Goal: Find specific page/section: Find specific page/section

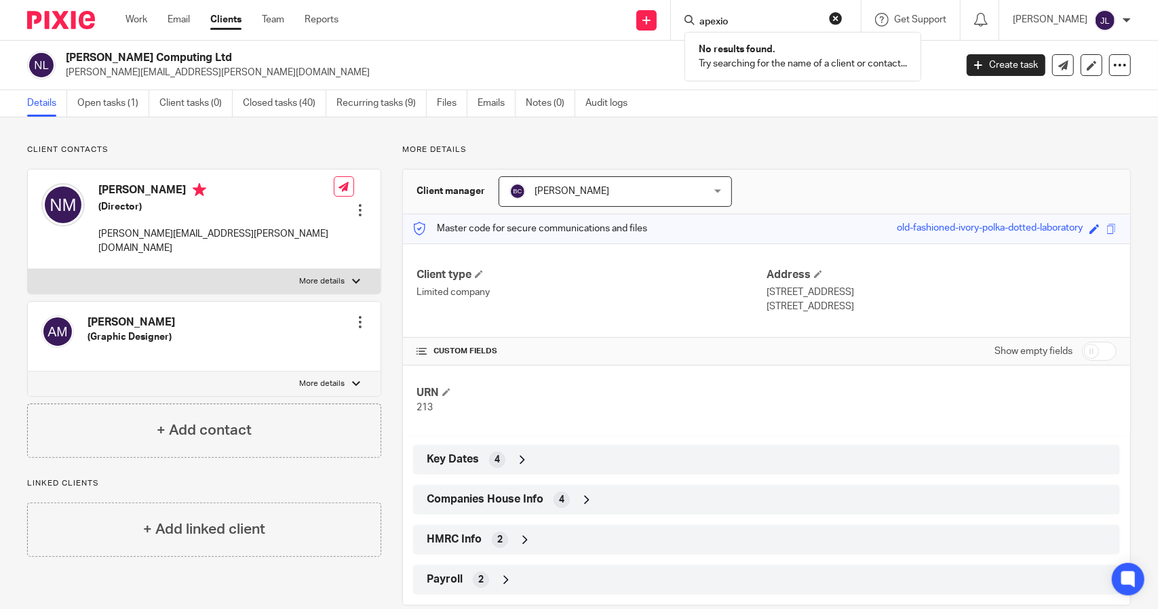
type input "apexio"
click button "submit" at bounding box center [0, 0] width 0 height 0
drag, startPoint x: 760, startPoint y: 16, endPoint x: 684, endPoint y: 12, distance: 76.1
click at [684, 12] on div "Send new email Create task Add client apexio No results found. Try searching fo…" at bounding box center [758, 20] width 799 height 40
click at [756, 25] on input "Search" at bounding box center [759, 22] width 122 height 12
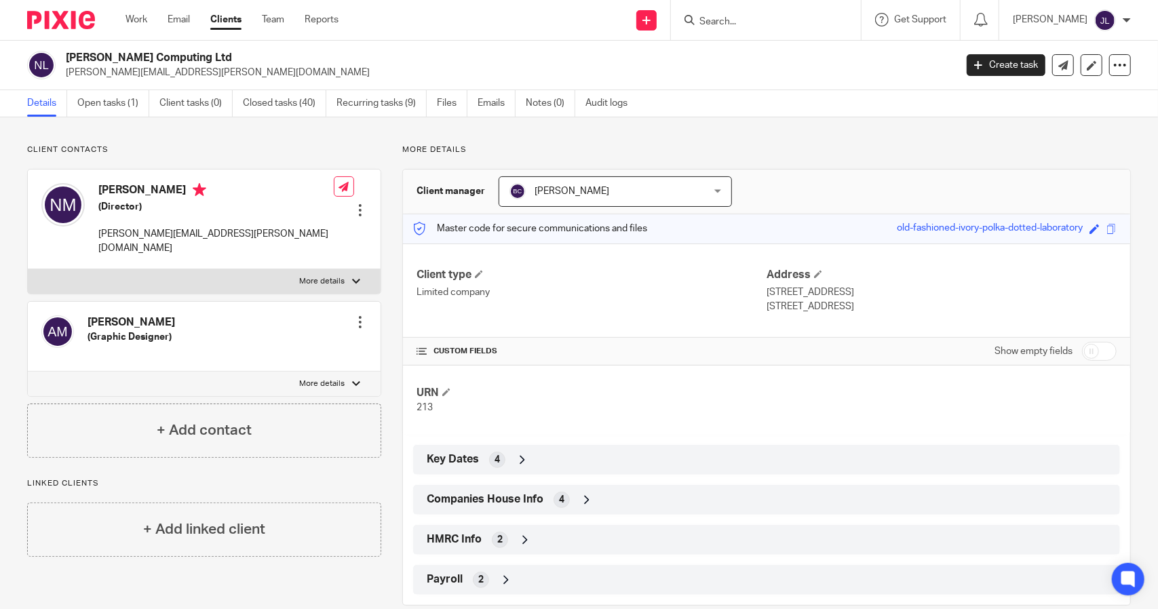
click at [752, 18] on input "Search" at bounding box center [759, 22] width 122 height 12
type input "haza"
click at [778, 59] on link at bounding box center [780, 53] width 168 height 20
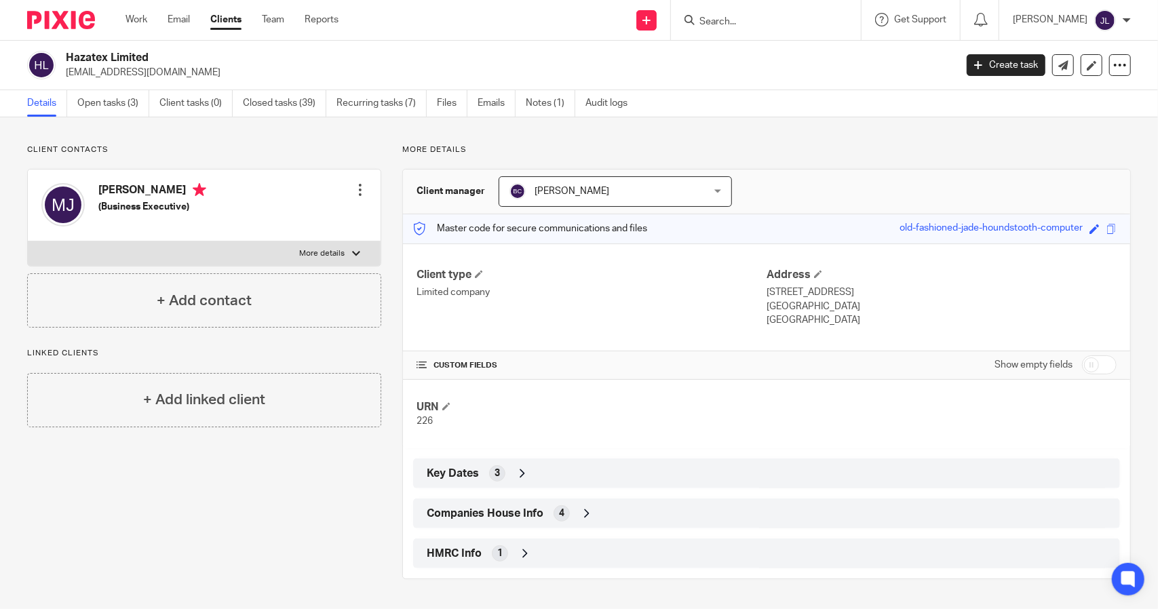
click at [714, 20] on div at bounding box center [764, 20] width 158 height 17
click at [756, 22] on input "Search" at bounding box center [759, 22] width 122 height 12
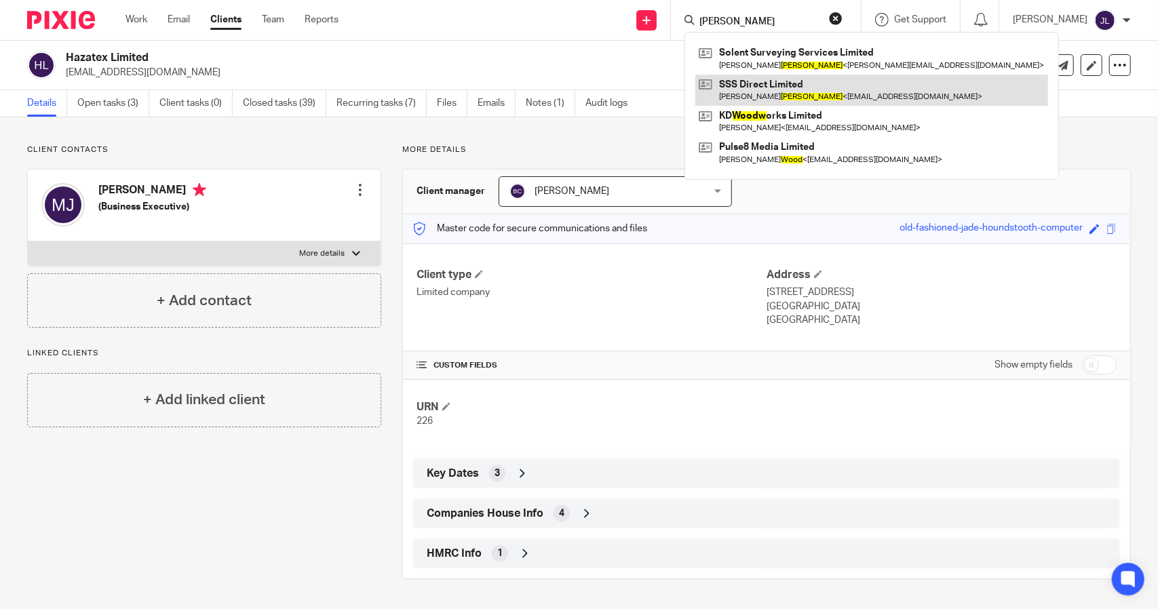
type input "[PERSON_NAME]"
click at [805, 86] on link at bounding box center [872, 90] width 353 height 31
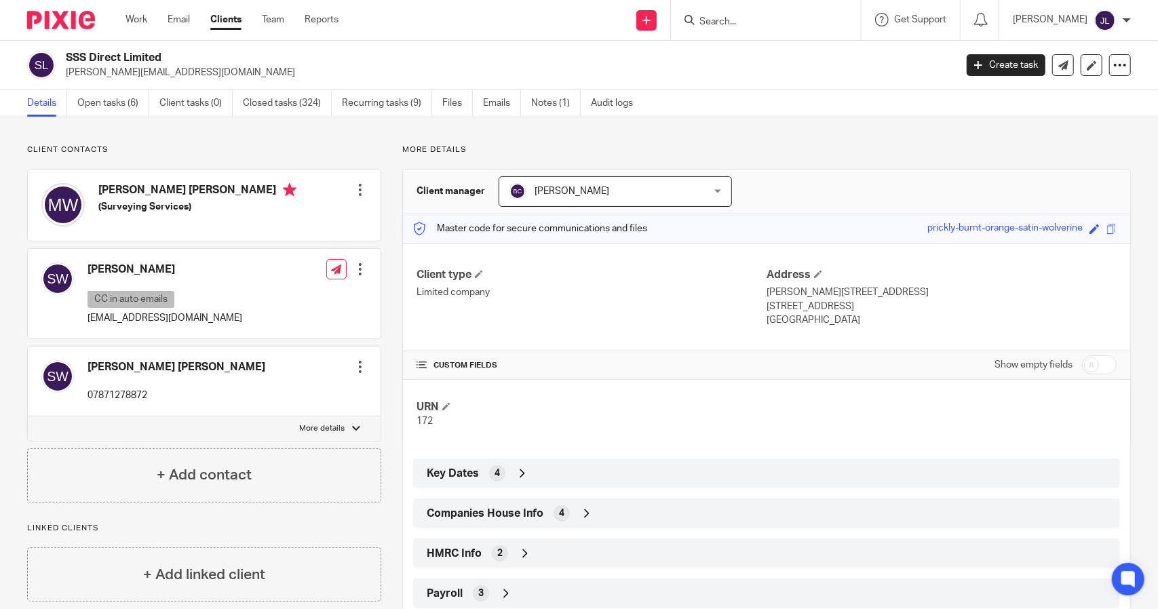
click at [783, 25] on input "Search" at bounding box center [759, 22] width 122 height 12
type input "anya walker"
click button "submit" at bounding box center [0, 0] width 0 height 0
